Goal: Transaction & Acquisition: Purchase product/service

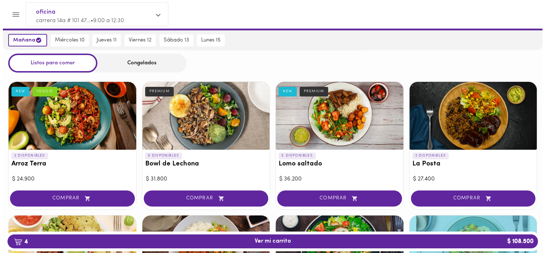
scroll to position [0, 0]
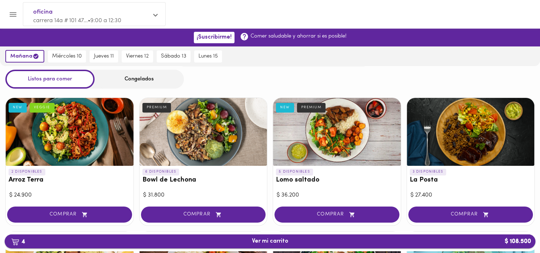
click at [258, 243] on span "4 Ver mi carrito $ 108.500" at bounding box center [270, 241] width 36 height 7
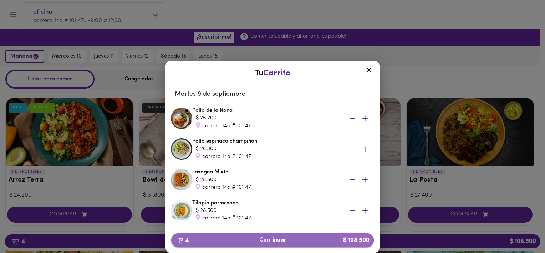
click at [253, 245] on button "4 Continuar $ 108.500" at bounding box center [272, 240] width 203 height 14
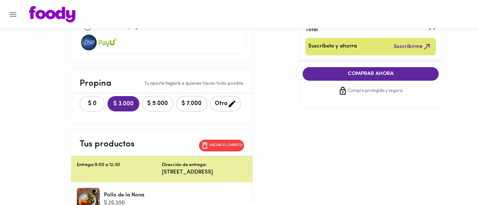
scroll to position [179, 0]
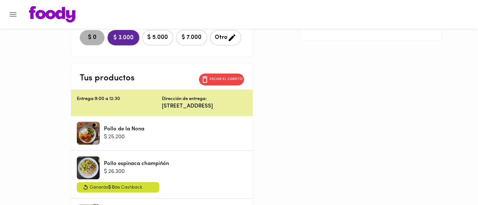
click at [85, 32] on button "$ 0" at bounding box center [92, 37] width 25 height 15
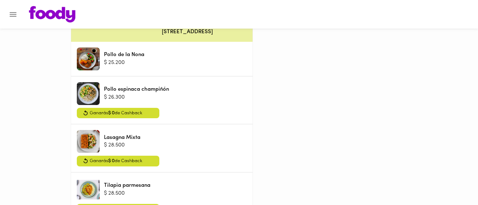
scroll to position [268, 0]
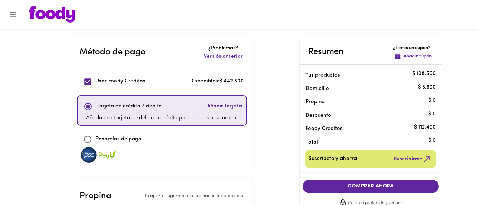
scroll to position [45, 0]
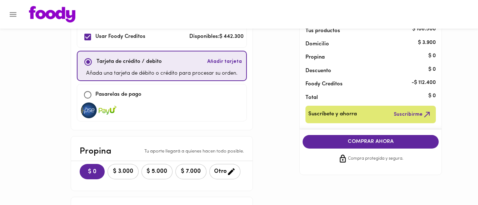
click at [343, 141] on span "COMPRAR AHORA" at bounding box center [371, 142] width 122 height 6
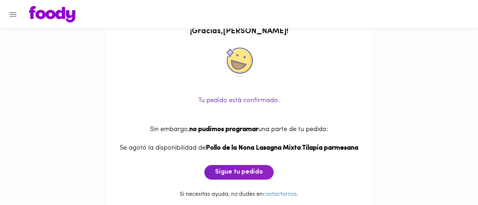
scroll to position [30, 0]
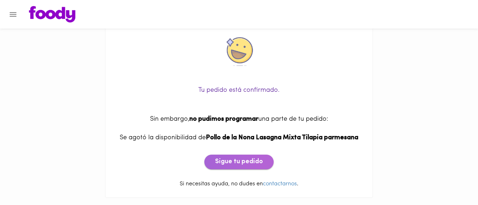
click at [245, 158] on span "Sigue tu pedido" at bounding box center [239, 162] width 48 height 8
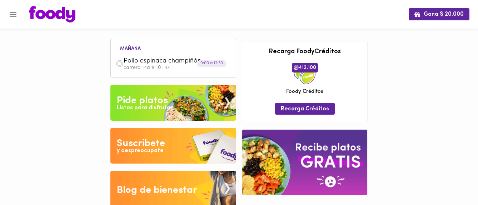
click at [168, 74] on div "Pollo espinaca champiñón carrera 14a # 101 47" at bounding box center [173, 64] width 118 height 20
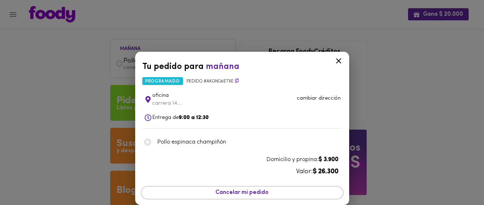
click at [420, 102] on div "Tu pedido para [DATE] programado Pedido # AKgng6eTxe oficina carrera 14... camb…" at bounding box center [242, 102] width 484 height 205
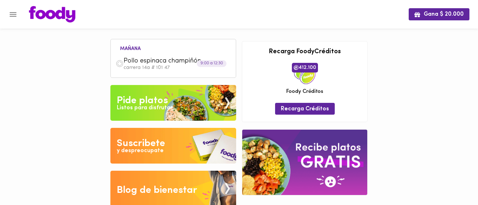
click at [10, 12] on icon "Menu" at bounding box center [13, 14] width 9 height 9
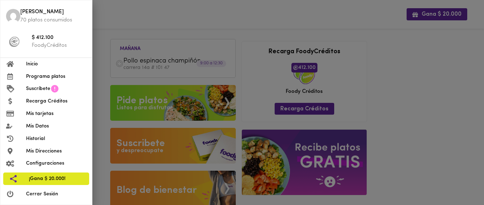
click at [50, 77] on span "Programa platos" at bounding box center [56, 76] width 60 height 7
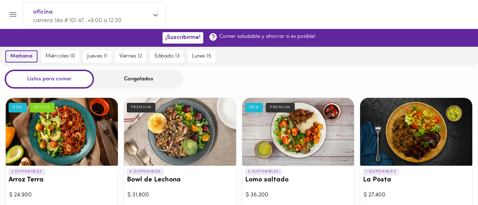
click at [18, 55] on span "mañana" at bounding box center [21, 56] width 22 height 6
click at [17, 10] on icon "Menu" at bounding box center [13, 14] width 9 height 9
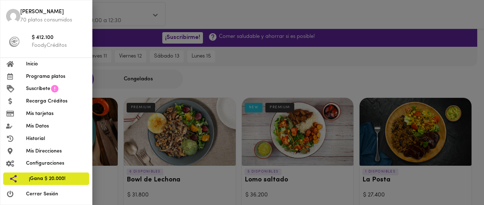
click at [42, 138] on span "Historial" at bounding box center [56, 138] width 60 height 7
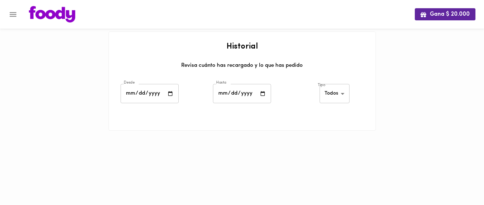
click at [3, 10] on div at bounding box center [3, 102] width 7 height 205
click at [6, 11] on div at bounding box center [3, 102] width 7 height 205
click at [8, 11] on button "Menu" at bounding box center [12, 14] width 17 height 17
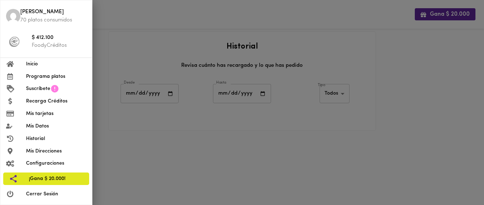
click at [36, 65] on span "Inicio" at bounding box center [56, 63] width 60 height 7
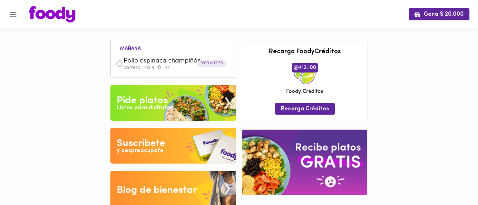
click at [19, 15] on button "Menu" at bounding box center [12, 14] width 17 height 17
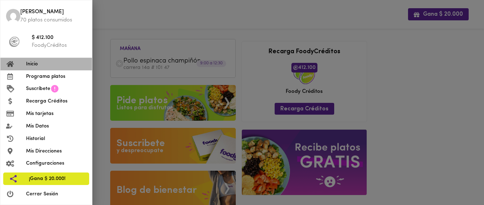
click at [43, 66] on span "Inicio" at bounding box center [56, 63] width 60 height 7
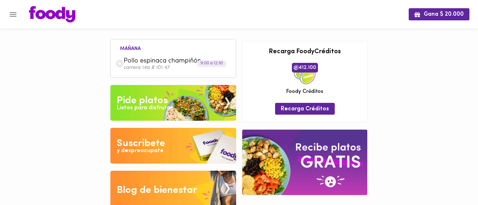
click at [10, 13] on icon "Menu" at bounding box center [13, 14] width 9 height 9
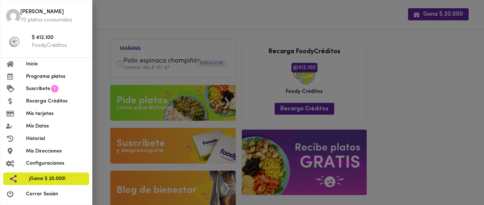
click at [32, 69] on li "Inicio" at bounding box center [46, 64] width 92 height 12
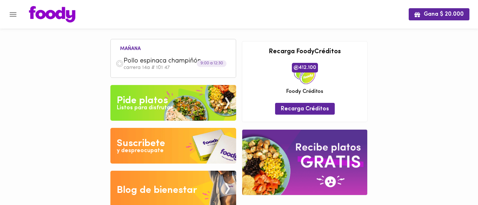
click at [17, 17] on icon "Menu" at bounding box center [13, 14] width 9 height 9
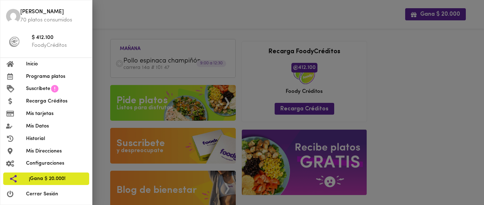
click at [37, 76] on span "Programa platos" at bounding box center [56, 76] width 60 height 7
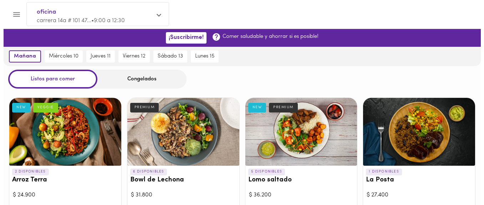
scroll to position [45, 0]
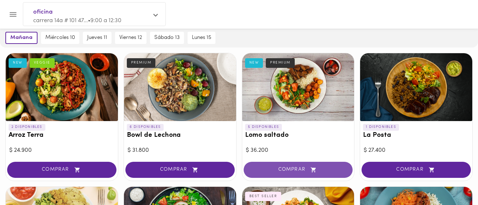
click at [285, 167] on span "COMPRAR" at bounding box center [297, 170] width 91 height 6
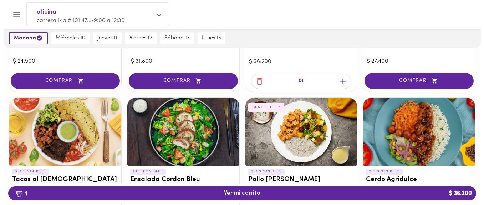
scroll to position [179, 0]
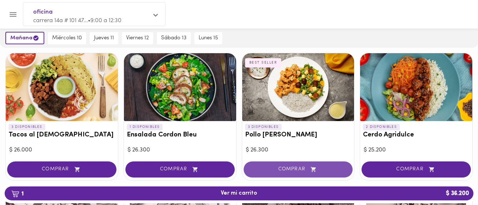
click at [292, 168] on span "COMPRAR" at bounding box center [297, 169] width 91 height 6
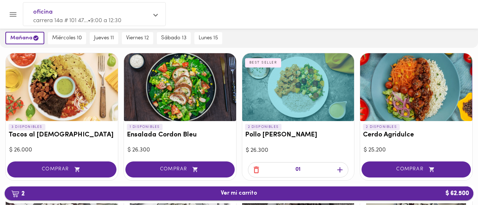
click at [307, 190] on span "2 Ver mi carrito $ 62.500" at bounding box center [238, 193] width 457 height 7
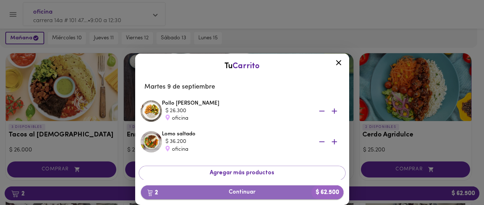
click at [240, 195] on span "2 Continuar $ 62.500" at bounding box center [242, 192] width 191 height 7
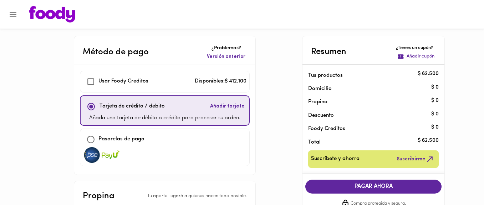
checkbox input "true"
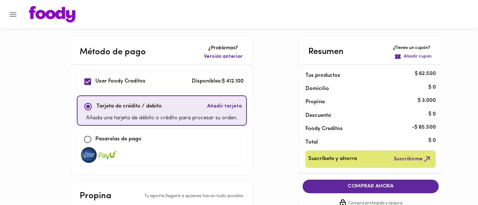
click at [403, 181] on button "COMPRAR AHORA" at bounding box center [370, 187] width 136 height 14
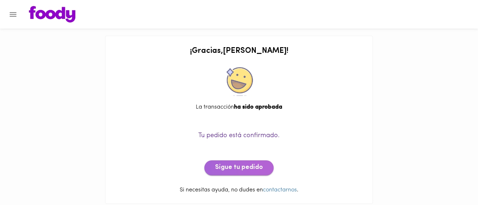
click at [259, 165] on span "Sigue tu pedido" at bounding box center [239, 168] width 48 height 8
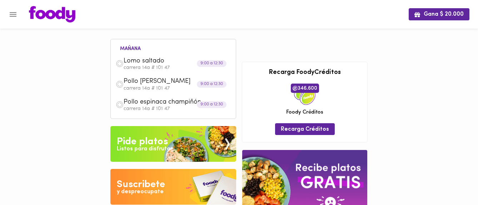
click at [427, 83] on div "Gana $ 20.000 [DATE] Lomo saltado carrera 14a # 101 47 9:00 a 12:30 Pollo Tikka…" at bounding box center [239, 129] width 478 height 258
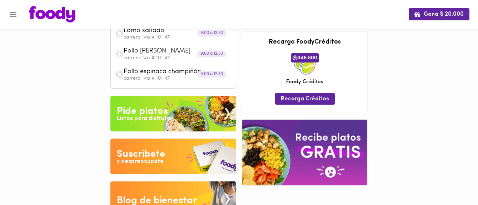
scroll to position [53, 0]
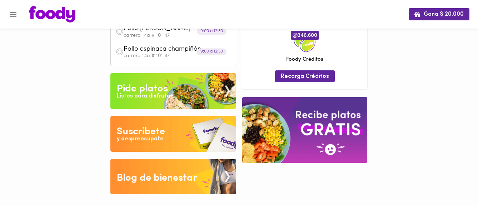
click at [145, 97] on div "Listos para disfrutar" at bounding box center [145, 96] width 56 height 8
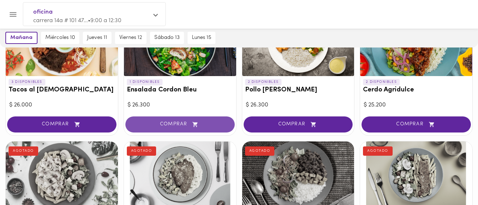
click at [161, 126] on span "COMPRAR" at bounding box center [179, 124] width 91 height 6
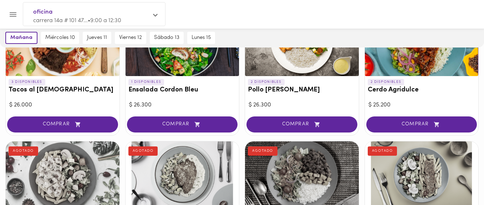
scroll to position [223, 0]
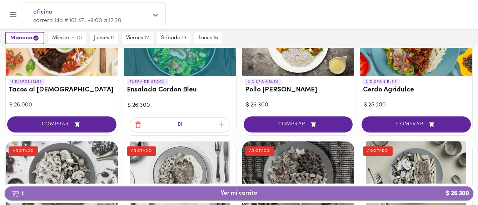
click at [250, 191] on span "1 Ver mi carrito $ 26.300" at bounding box center [239, 193] width 36 height 7
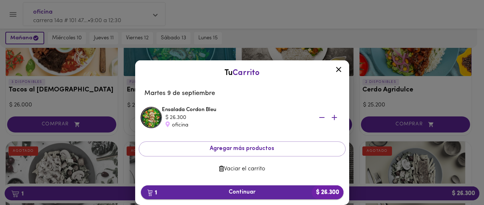
click at [217, 193] on span "1 Continuar $ 26.300" at bounding box center [242, 192] width 191 height 7
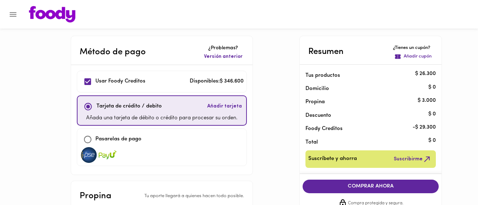
click at [344, 182] on button "COMPRAR AHORA" at bounding box center [370, 187] width 136 height 14
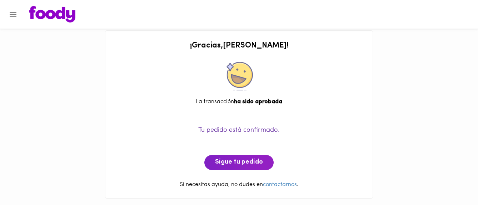
scroll to position [6, 0]
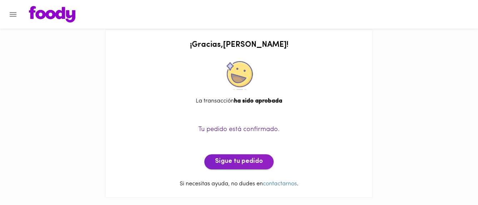
click at [240, 159] on span "Sigue tu pedido" at bounding box center [239, 162] width 48 height 8
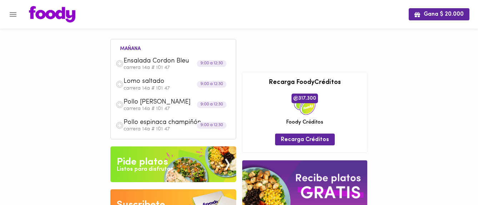
drag, startPoint x: 424, startPoint y: 60, endPoint x: 421, endPoint y: 55, distance: 5.9
click at [424, 60] on div "Gana $ 20.000 [DATE] Ensalada Cordon Bleu carrera 14a # 101 47 9:00 a 12:30 Lom…" at bounding box center [239, 139] width 478 height 278
click at [309, 39] on div "[DATE] Ensalada Cordon Bleu carrera 14a # 101 47 9:00 a 12:30 Lomo saltado carr…" at bounding box center [238, 148] width 263 height 243
click at [327, 57] on div "[DATE] Ensalada Cordon Bleu carrera 14a # 101 47 9:00 a 12:30 Lomo saltado carr…" at bounding box center [238, 148] width 263 height 243
